Goal: Find specific page/section

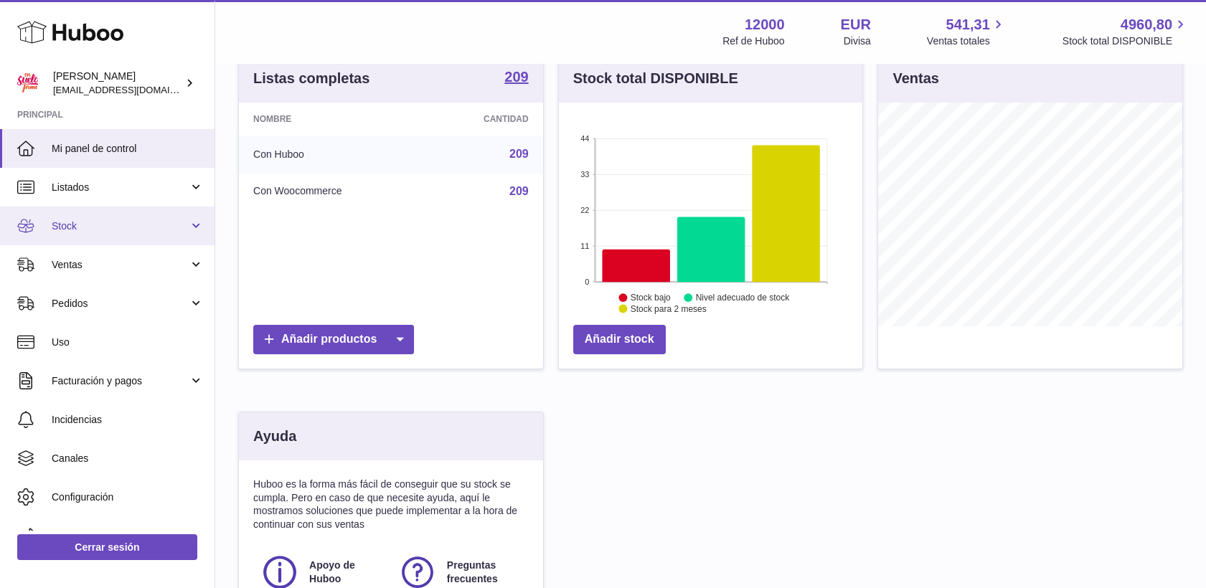
scroll to position [159, 0]
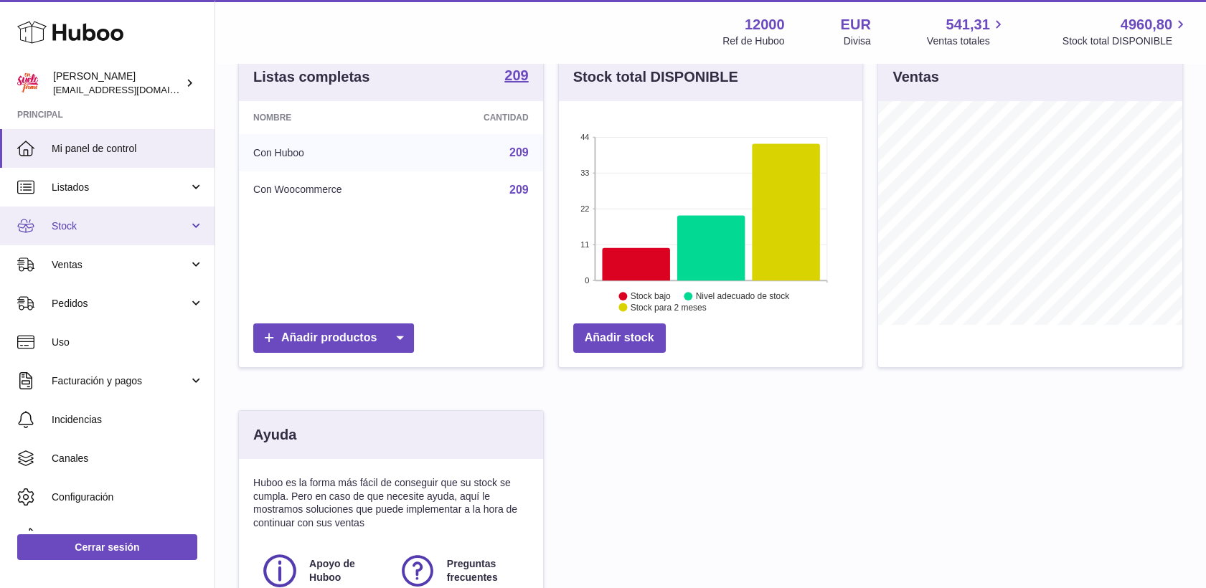
click at [89, 229] on span "Stock" at bounding box center [120, 227] width 137 height 14
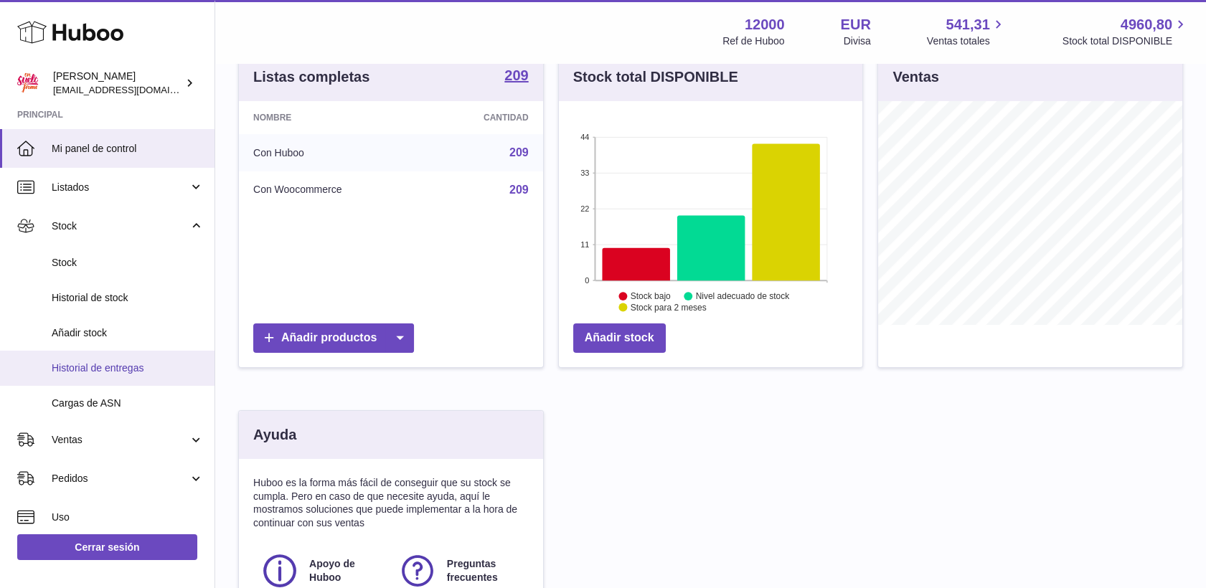
click at [103, 367] on span "Historial de entregas" at bounding box center [128, 369] width 152 height 14
